Goal: Navigation & Orientation: Find specific page/section

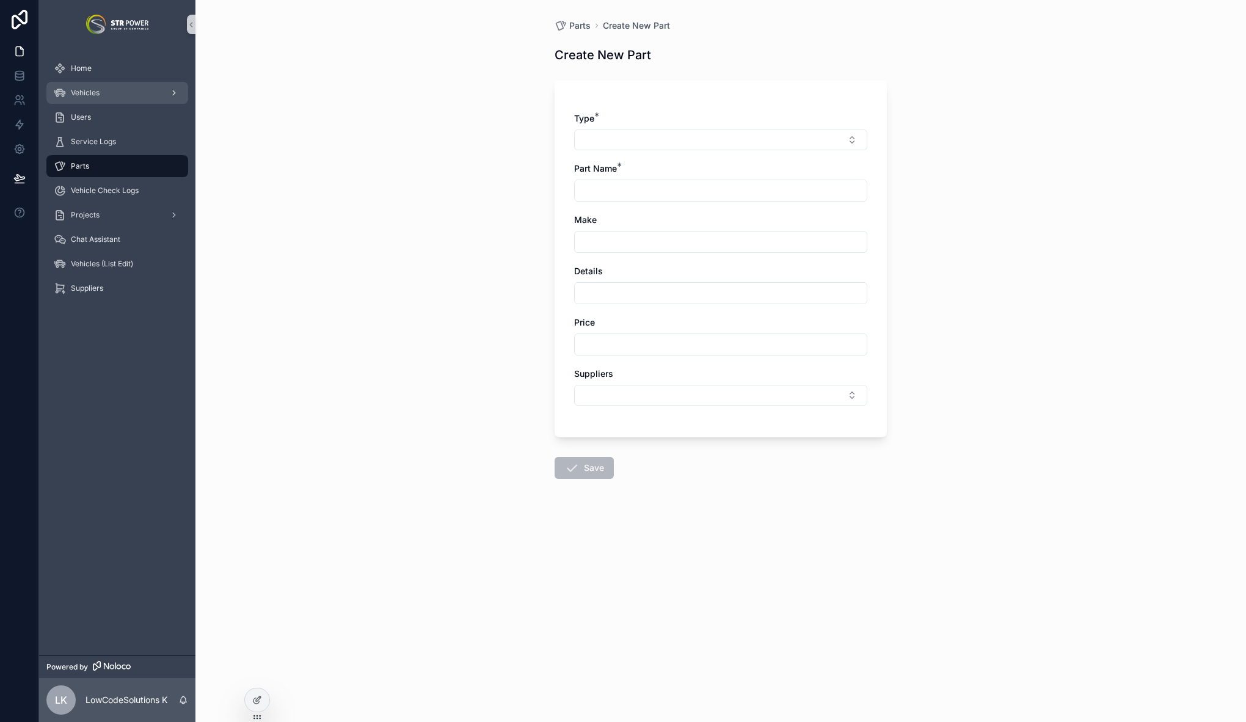
click at [100, 93] on span "Vehicles" at bounding box center [85, 93] width 29 height 10
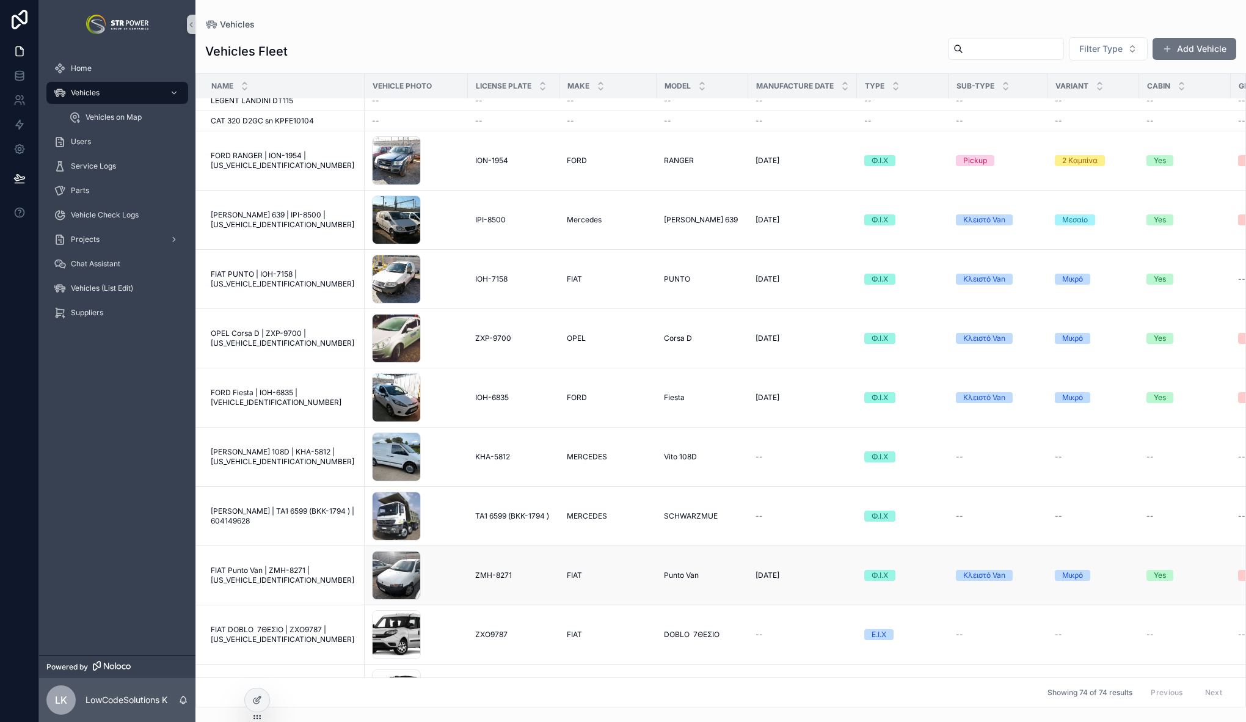
scroll to position [1491, 0]
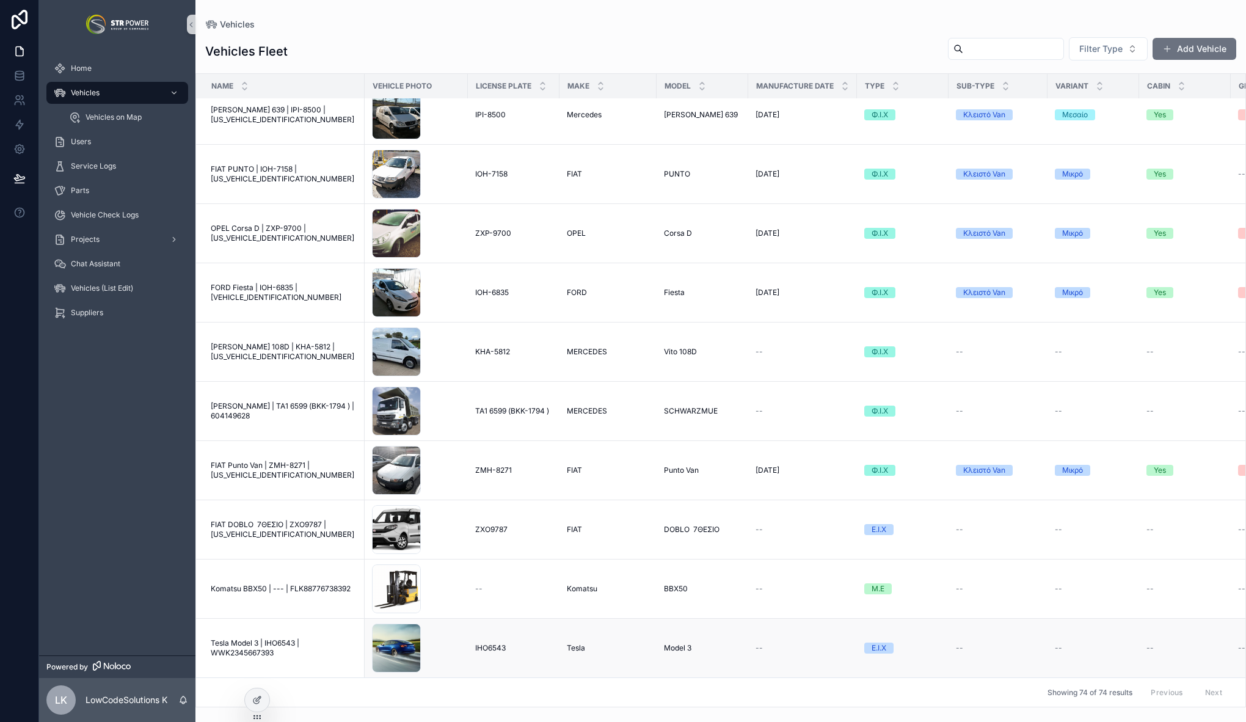
click at [301, 638] on span "Tesla Model 3 | IHO6543 | WWK2345667393" at bounding box center [284, 648] width 147 height 20
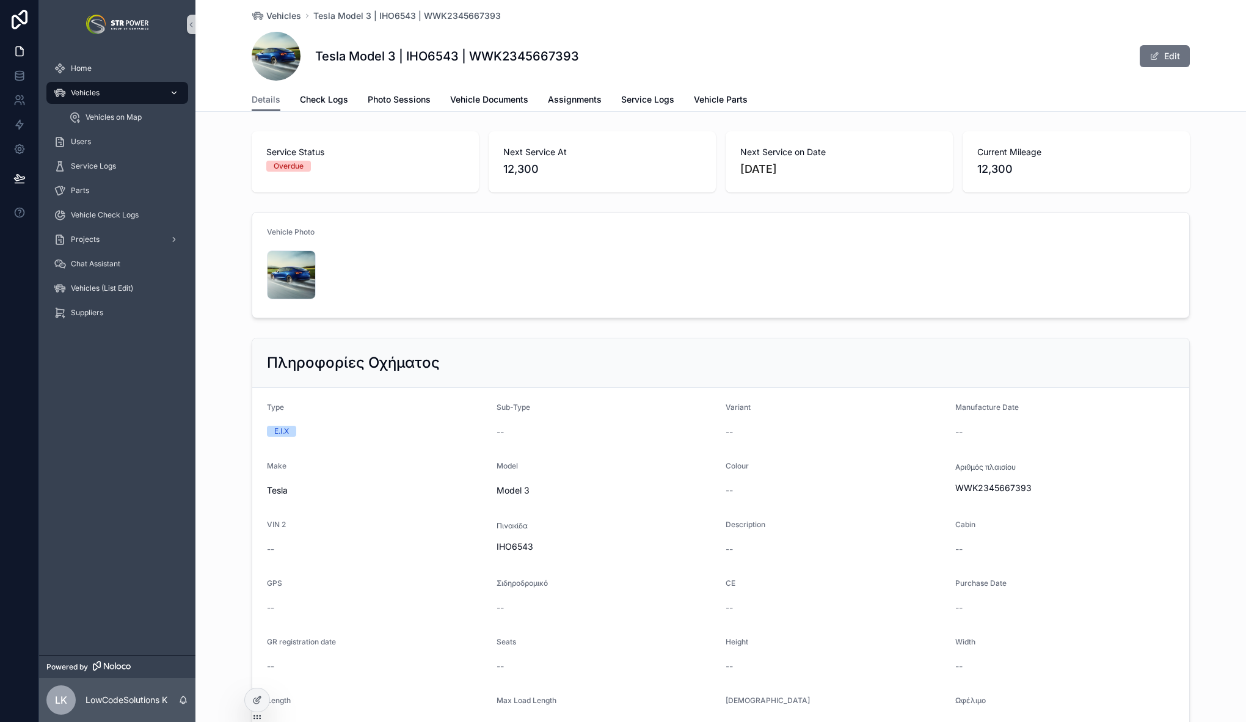
click at [92, 85] on div "Vehicles" at bounding box center [117, 93] width 127 height 20
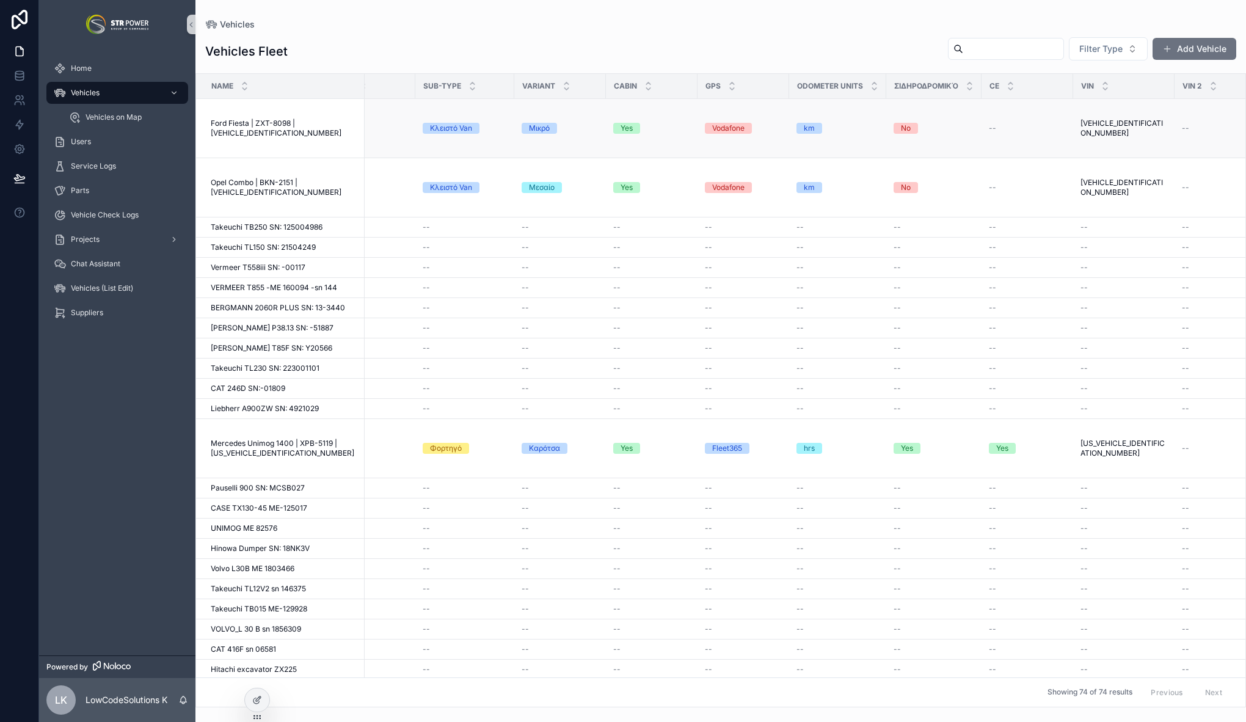
scroll to position [0, 511]
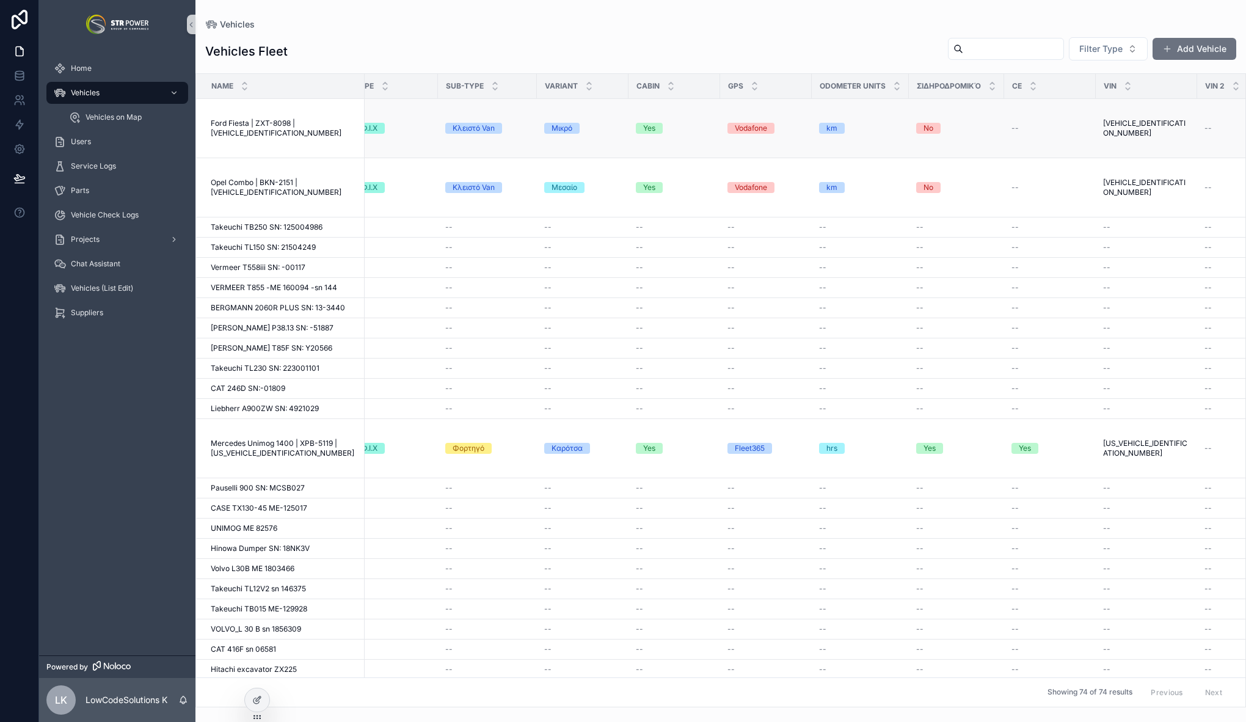
click at [276, 132] on span "Ford Fiesta | ZXT-8098 | [VEHICLE_IDENTIFICATION_NUMBER]" at bounding box center [284, 129] width 147 height 20
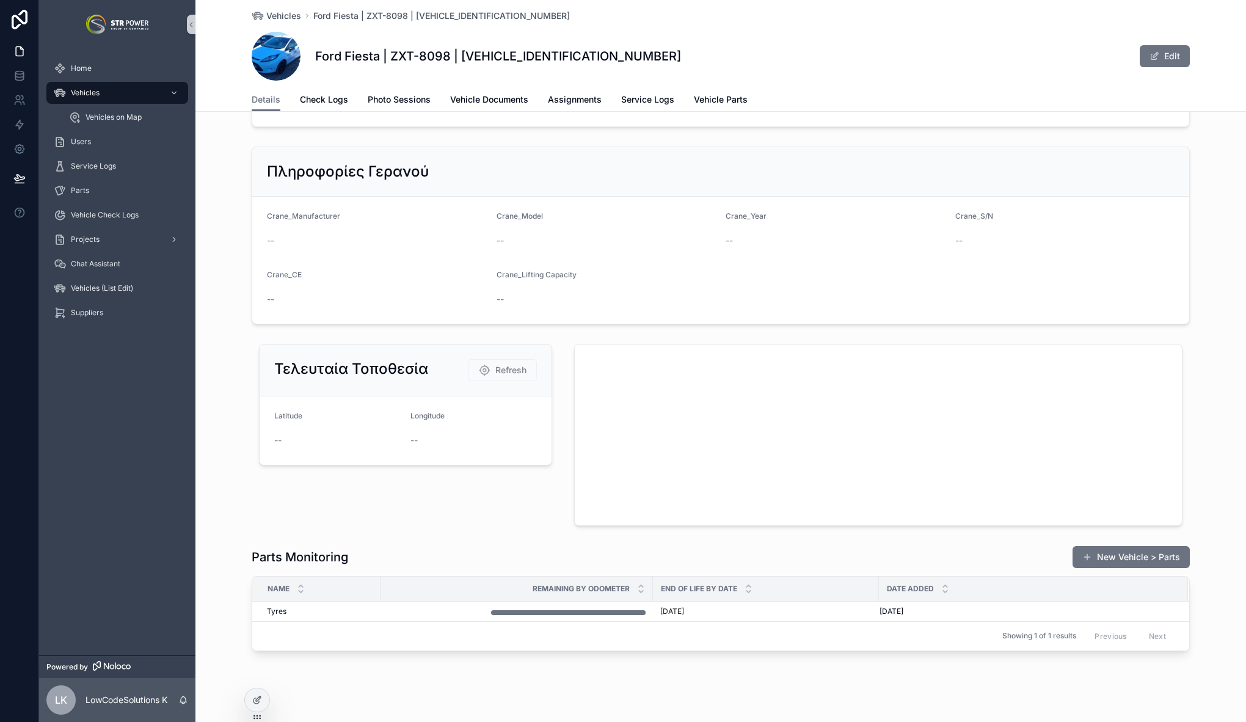
scroll to position [1188, 0]
click at [24, 145] on icon at bounding box center [19, 149] width 12 height 12
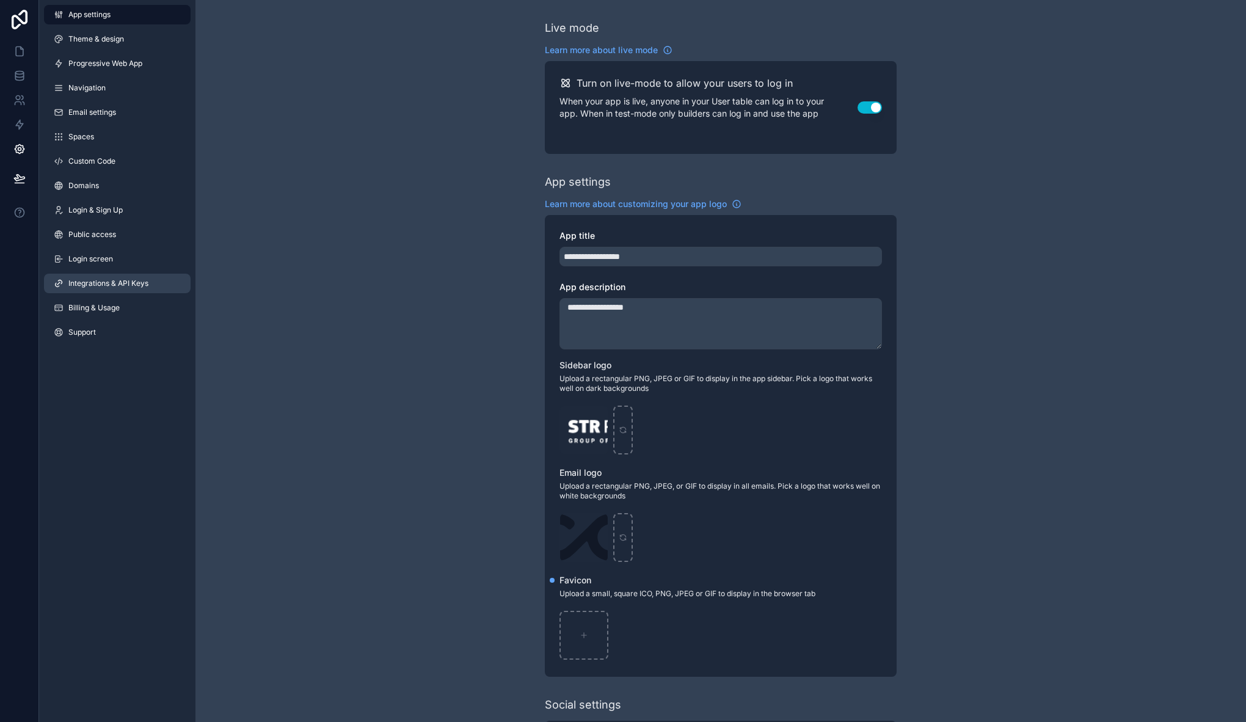
click at [116, 283] on span "Integrations & API Keys" at bounding box center [108, 284] width 80 height 10
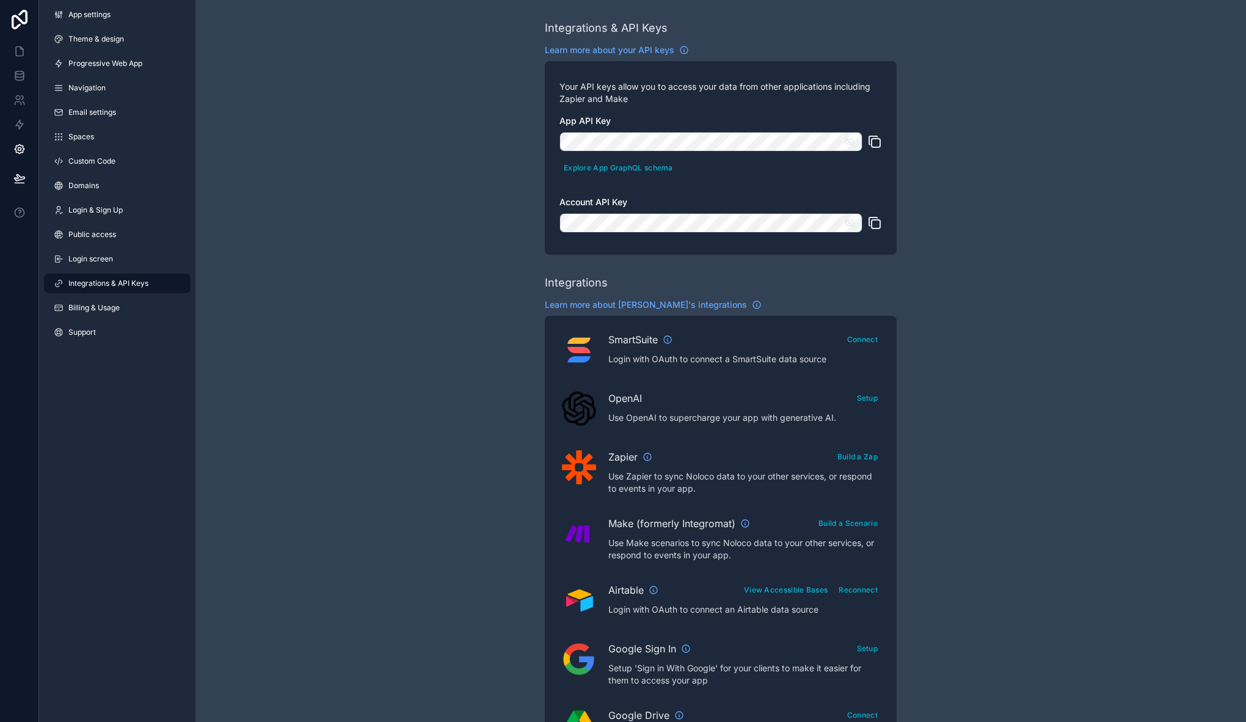
click at [876, 225] on icon "scrollable content" at bounding box center [875, 223] width 15 height 15
click at [17, 50] on icon at bounding box center [19, 51] width 12 height 12
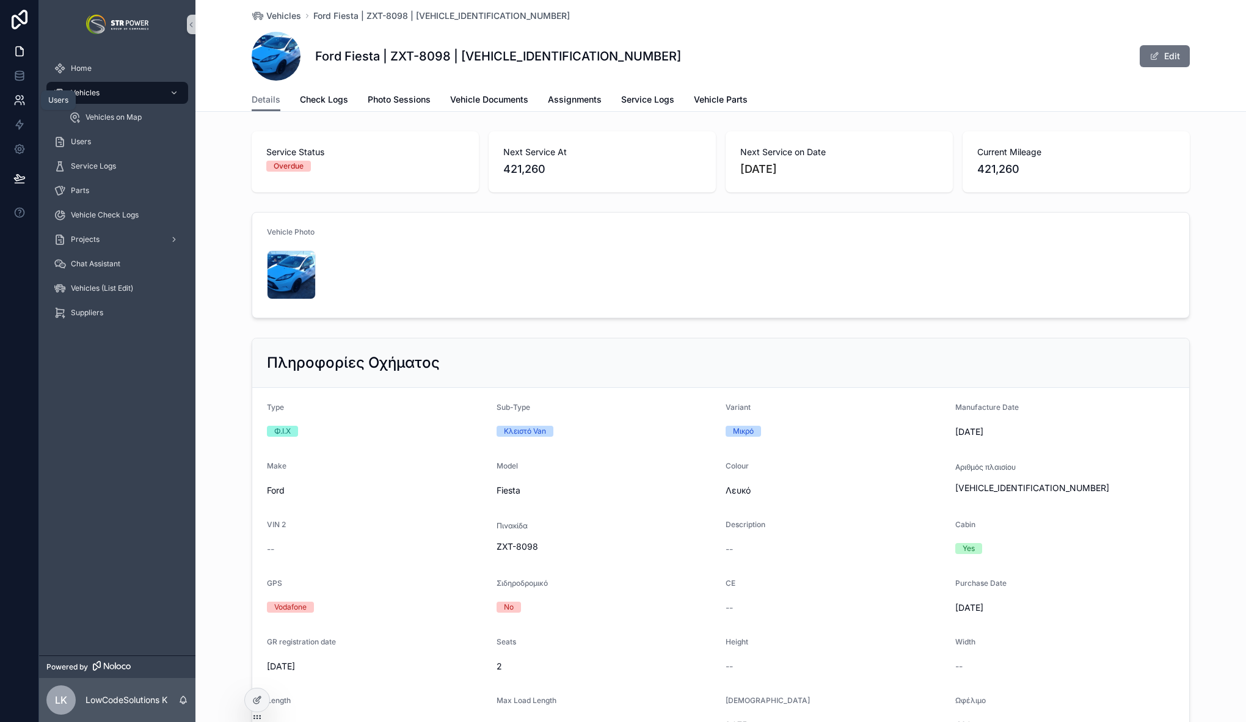
click at [24, 100] on icon at bounding box center [19, 100] width 12 height 12
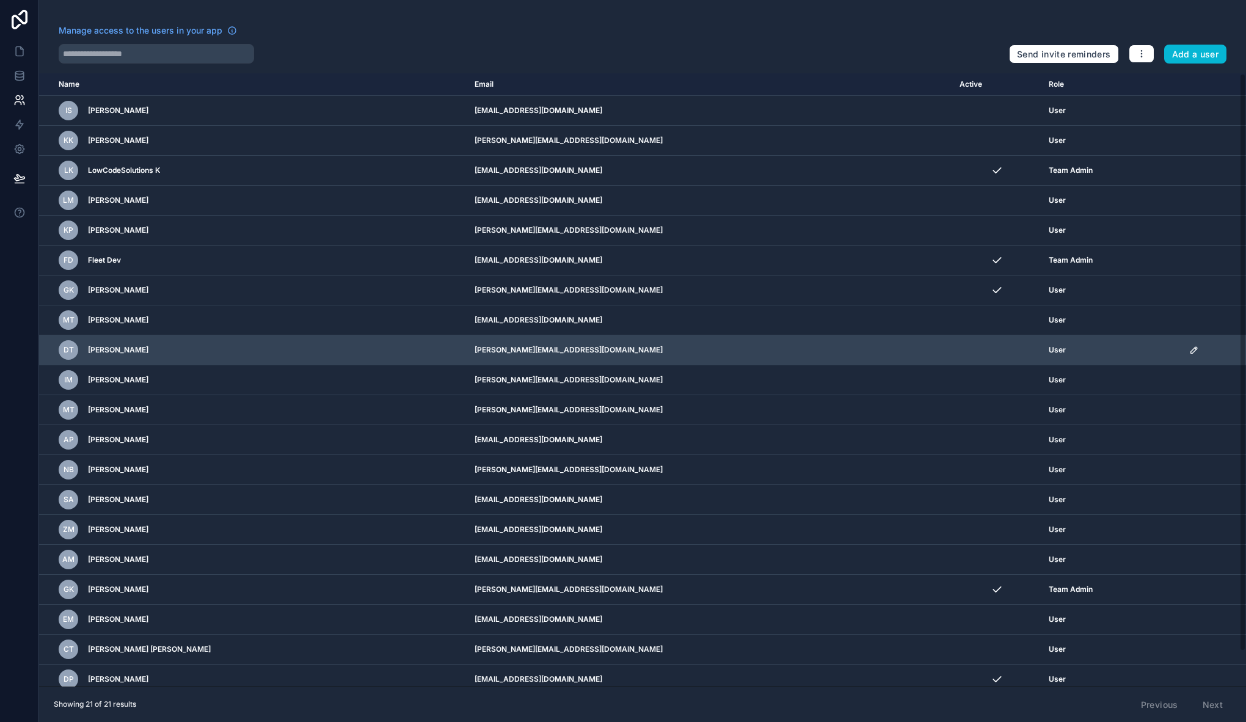
scroll to position [37, 0]
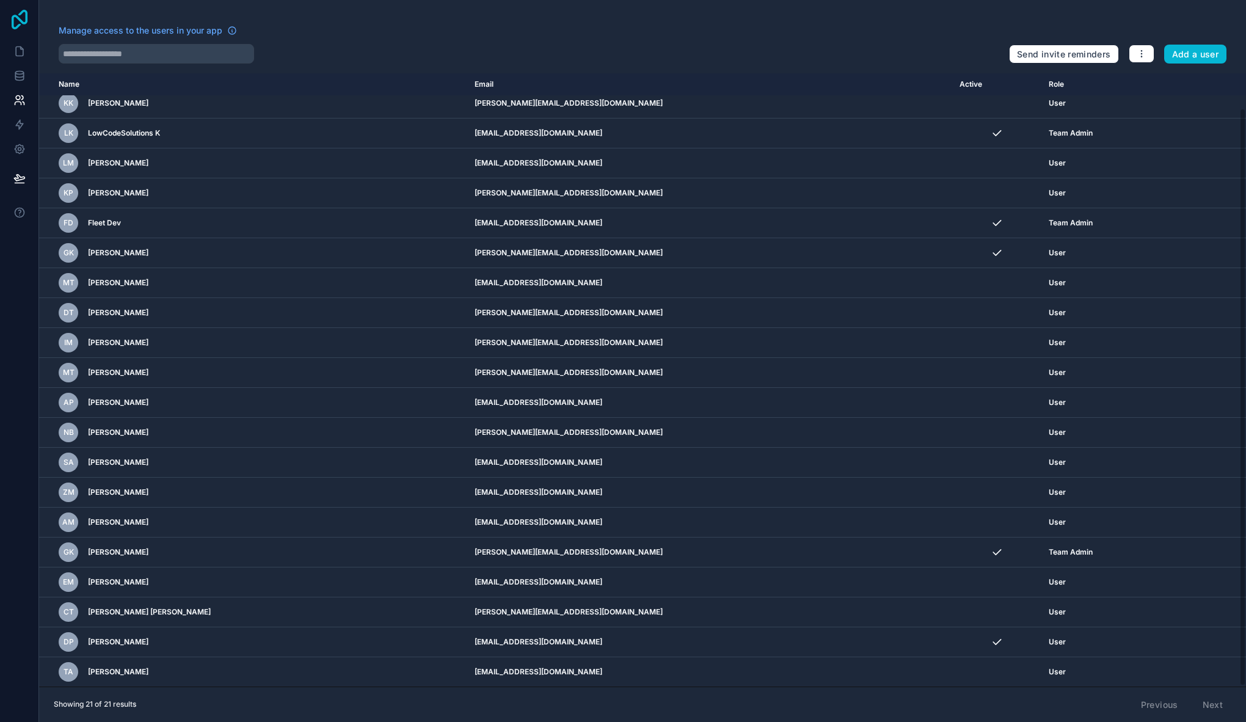
click at [23, 21] on icon at bounding box center [19, 20] width 24 height 20
